Goal: Task Accomplishment & Management: Use online tool/utility

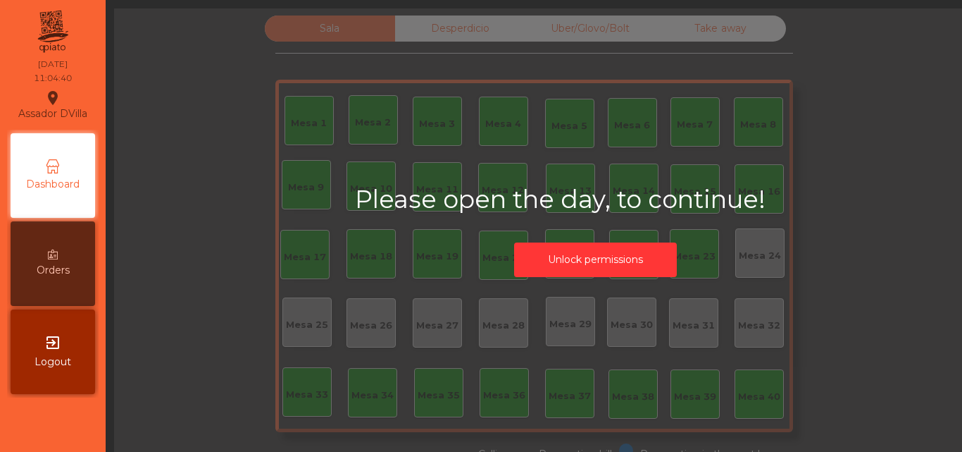
click at [581, 268] on button "Unlock permissions" at bounding box center [595, 259] width 163 height 35
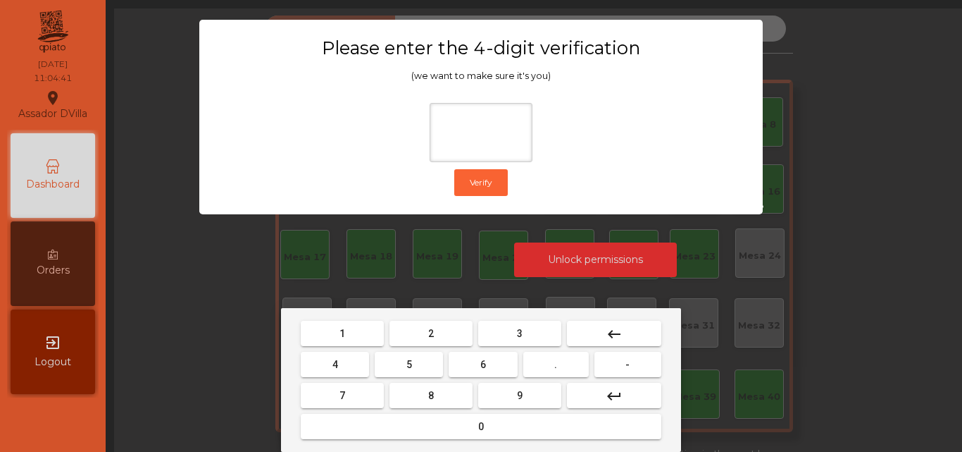
click at [435, 331] on button "2" at bounding box center [431, 333] width 83 height 25
click at [335, 361] on span "4" at bounding box center [336, 364] width 6 height 11
click at [512, 355] on button "6" at bounding box center [483, 364] width 68 height 25
click at [509, 390] on button "9" at bounding box center [519, 395] width 83 height 25
type input "****"
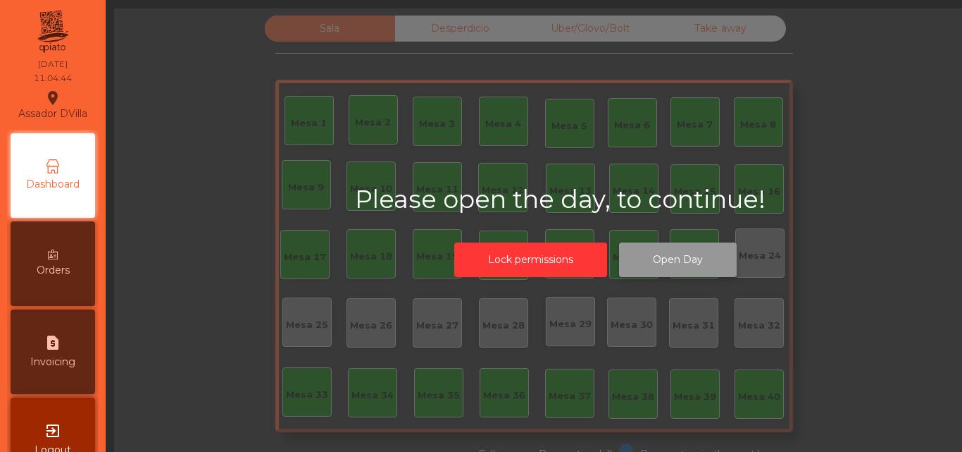
click at [695, 260] on button "Open Day" at bounding box center [678, 259] width 118 height 35
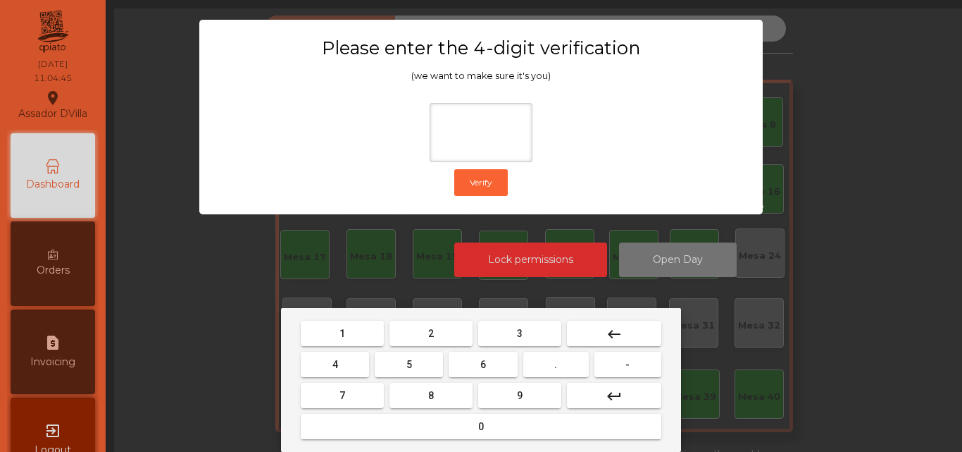
click at [432, 333] on span "2" at bounding box center [431, 333] width 6 height 11
click at [377, 359] on button "5" at bounding box center [409, 364] width 68 height 25
drag, startPoint x: 625, startPoint y: 334, endPoint x: 612, endPoint y: 334, distance: 12.7
click at [620, 334] on button "keyboard_backspace" at bounding box center [614, 333] width 94 height 25
click at [359, 369] on button "4" at bounding box center [335, 364] width 68 height 25
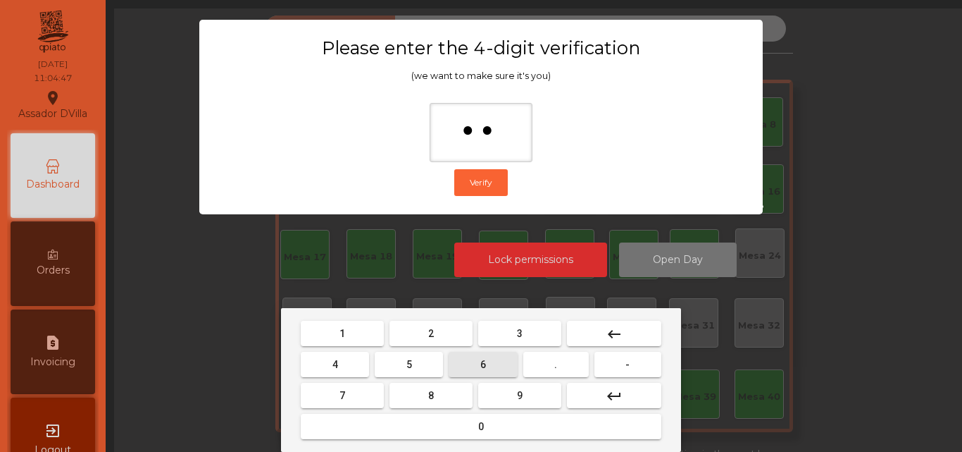
drag, startPoint x: 482, startPoint y: 363, endPoint x: 495, endPoint y: 388, distance: 27.7
click at [485, 366] on span "6" at bounding box center [484, 364] width 6 height 11
click at [495, 388] on button "9" at bounding box center [519, 395] width 83 height 25
type input "****"
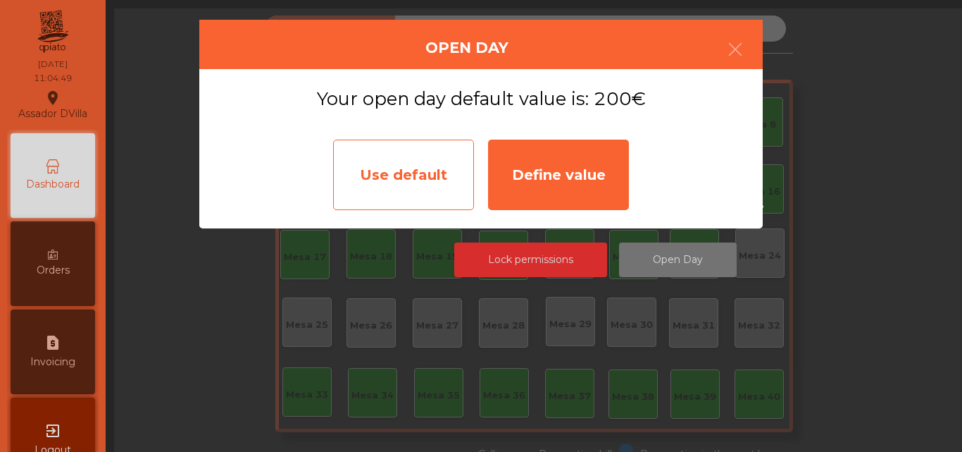
click at [426, 166] on div "Use default" at bounding box center [403, 175] width 141 height 70
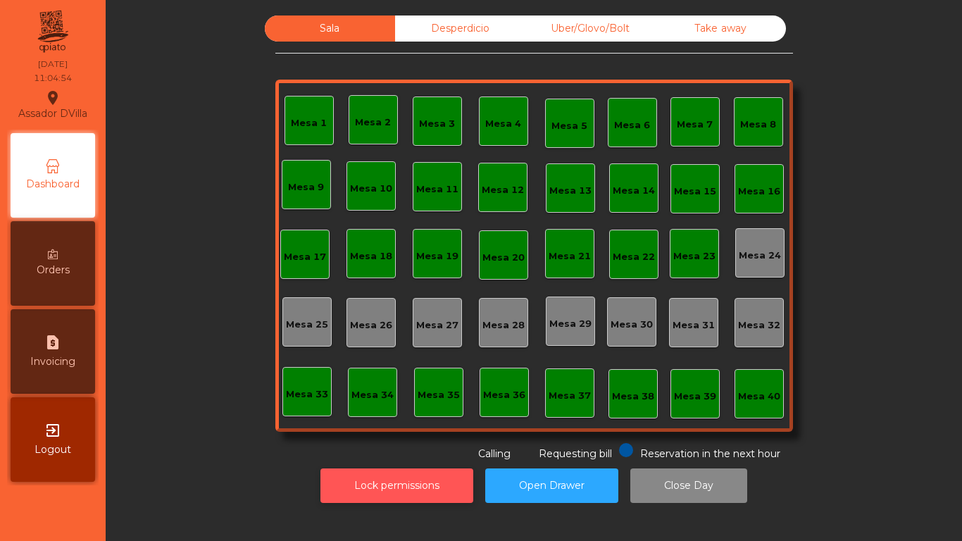
click at [377, 451] on button "Lock permissions" at bounding box center [397, 486] width 153 height 35
